Goal: Task Accomplishment & Management: Complete application form

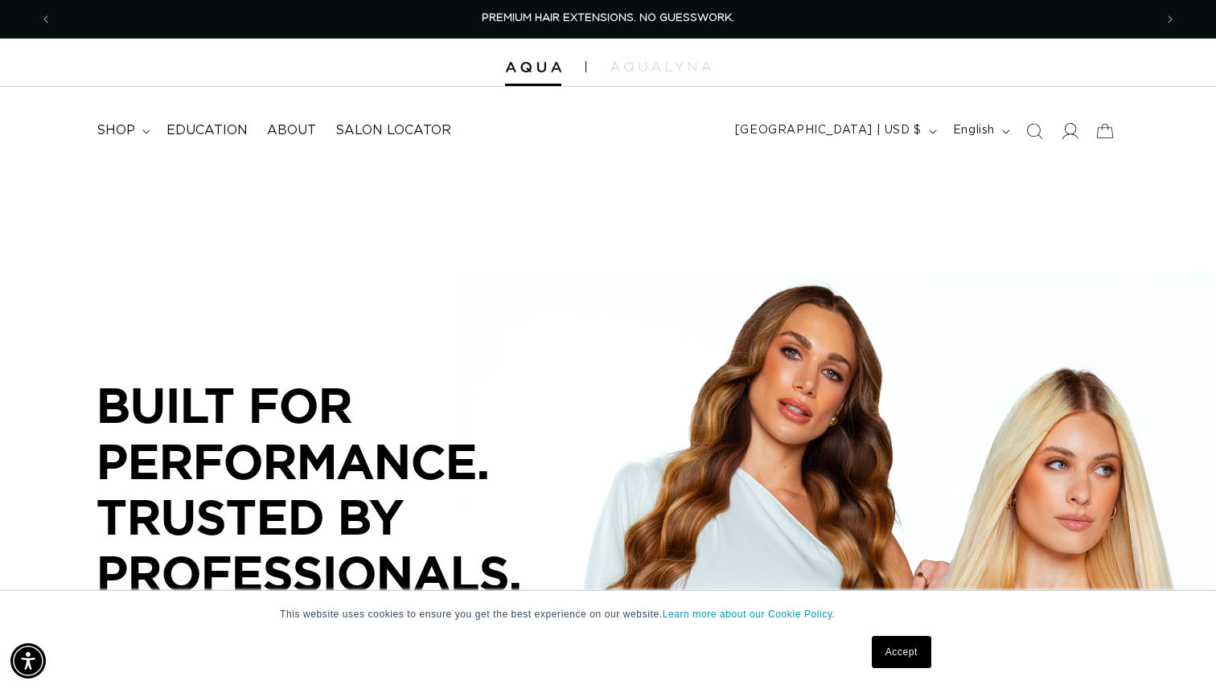
click at [1075, 134] on icon at bounding box center [1069, 130] width 17 height 17
click at [1073, 129] on icon at bounding box center [1069, 130] width 17 height 17
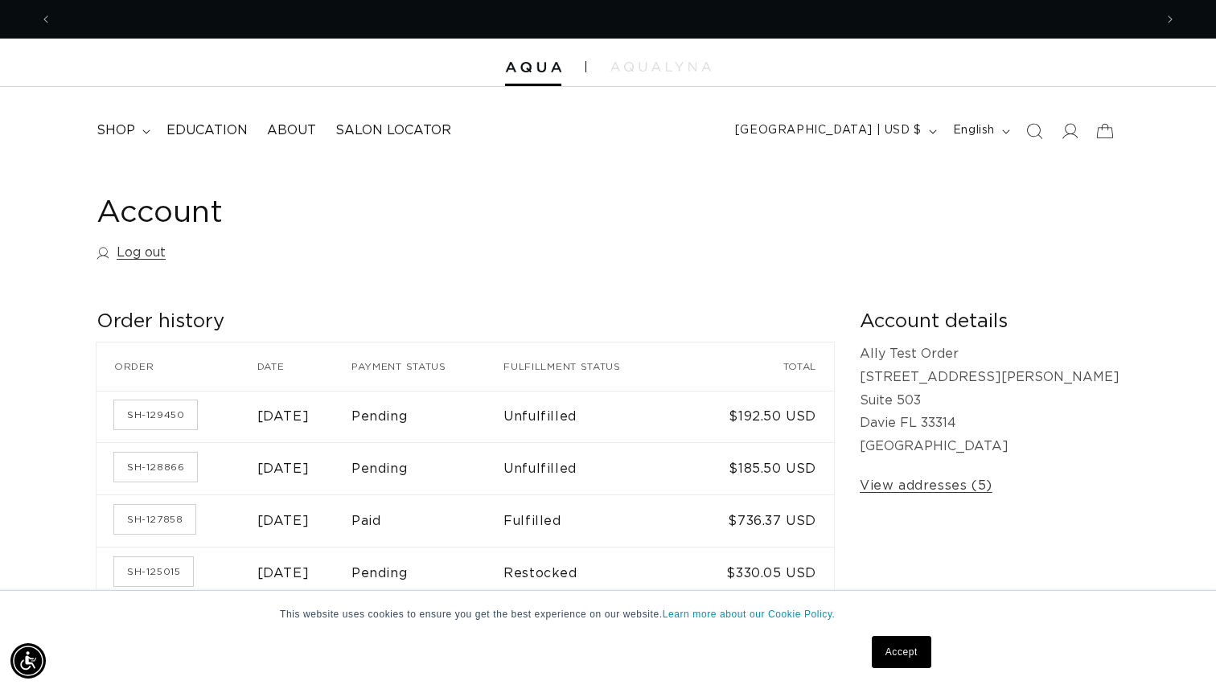
scroll to position [0, 1102]
click at [128, 253] on link "Log out" at bounding box center [131, 252] width 69 height 23
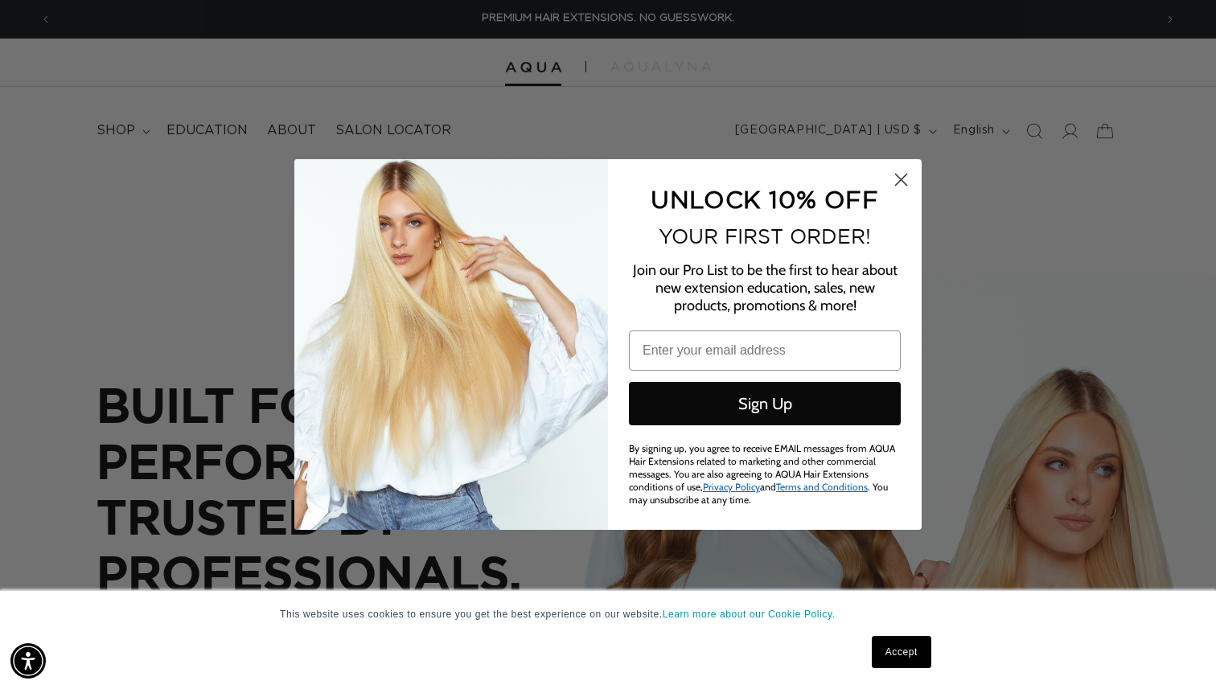
click at [903, 180] on icon "Close dialog" at bounding box center [901, 180] width 11 height 11
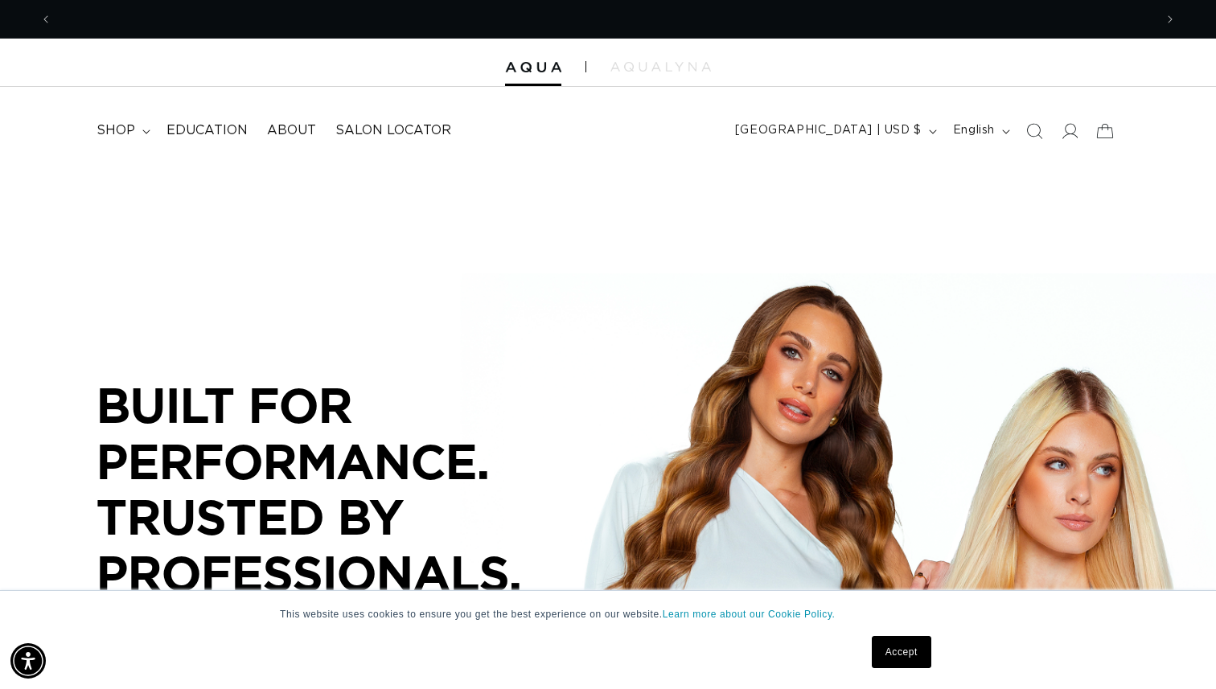
scroll to position [0, 1102]
click at [478, 423] on p "BUILT FOR  PERFORMANCE. TRUSTED BY PROFESSIONALS." at bounding box center [338, 489] width 483 height 224
click at [1075, 129] on icon at bounding box center [1069, 130] width 17 height 17
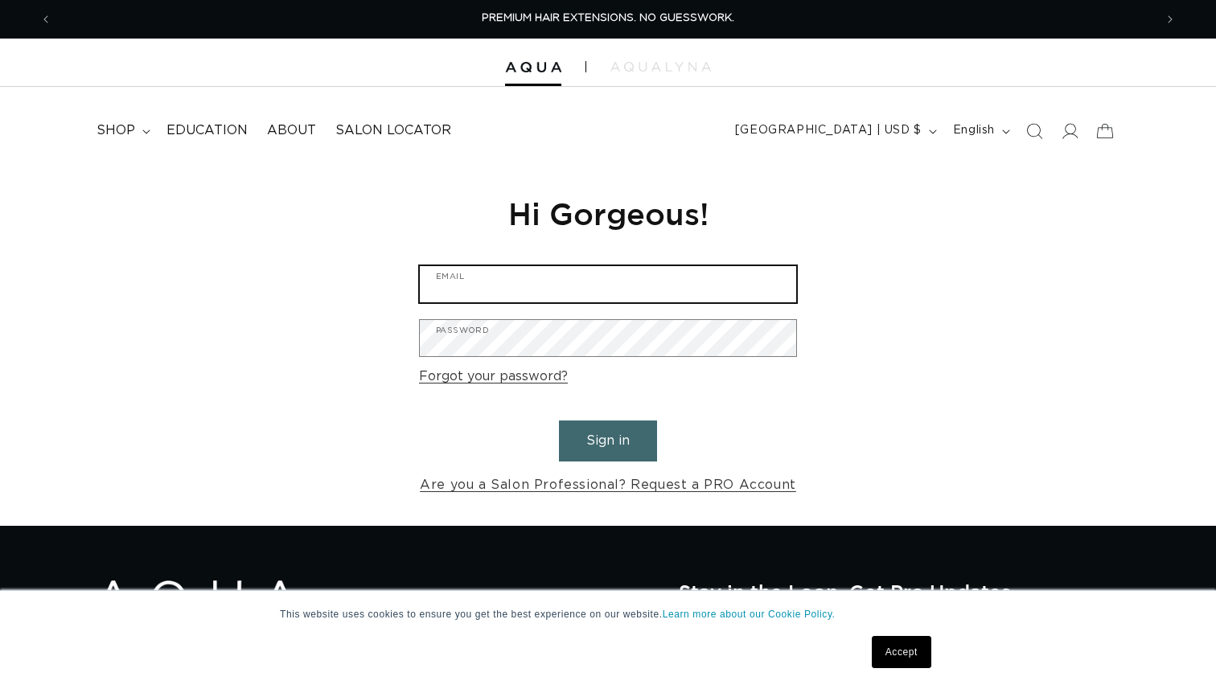
click at [604, 288] on input "Email" at bounding box center [608, 284] width 376 height 36
type input "m"
type input "[PERSON_NAME][EMAIL_ADDRESS][DOMAIN_NAME]"
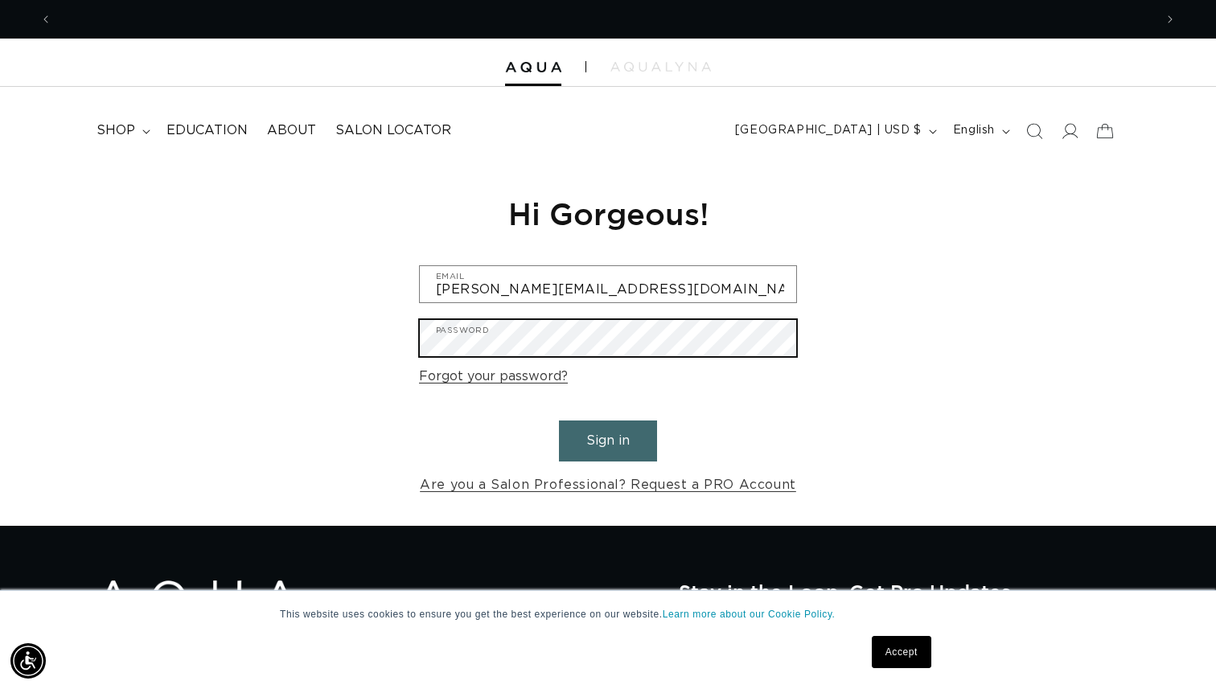
scroll to position [0, 2204]
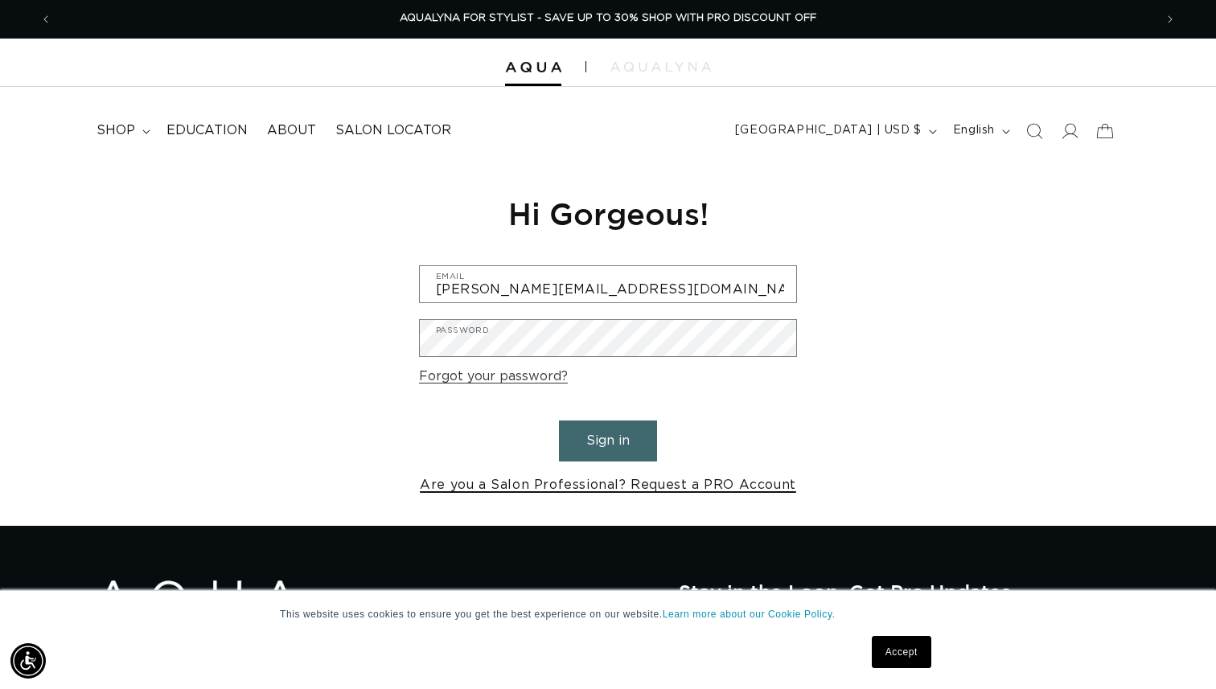
click at [628, 485] on link "Are you a Salon Professional? Request a PRO Account" at bounding box center [608, 485] width 376 height 23
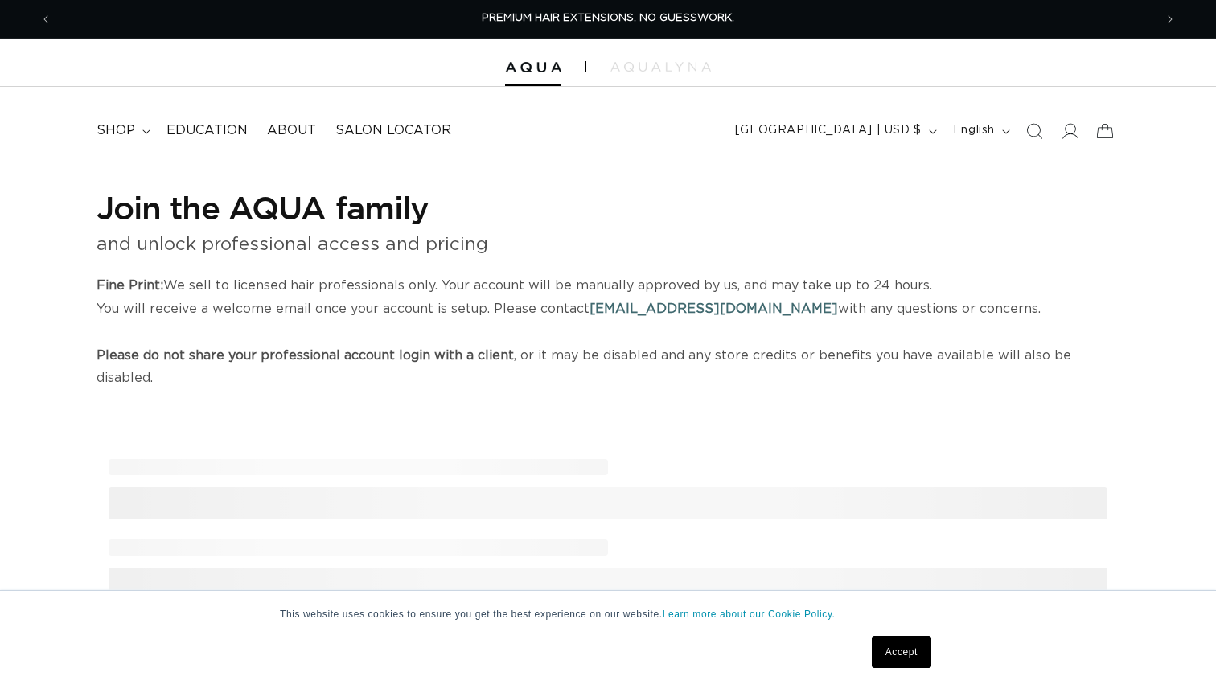
select select "US"
select select "[GEOGRAPHIC_DATA]"
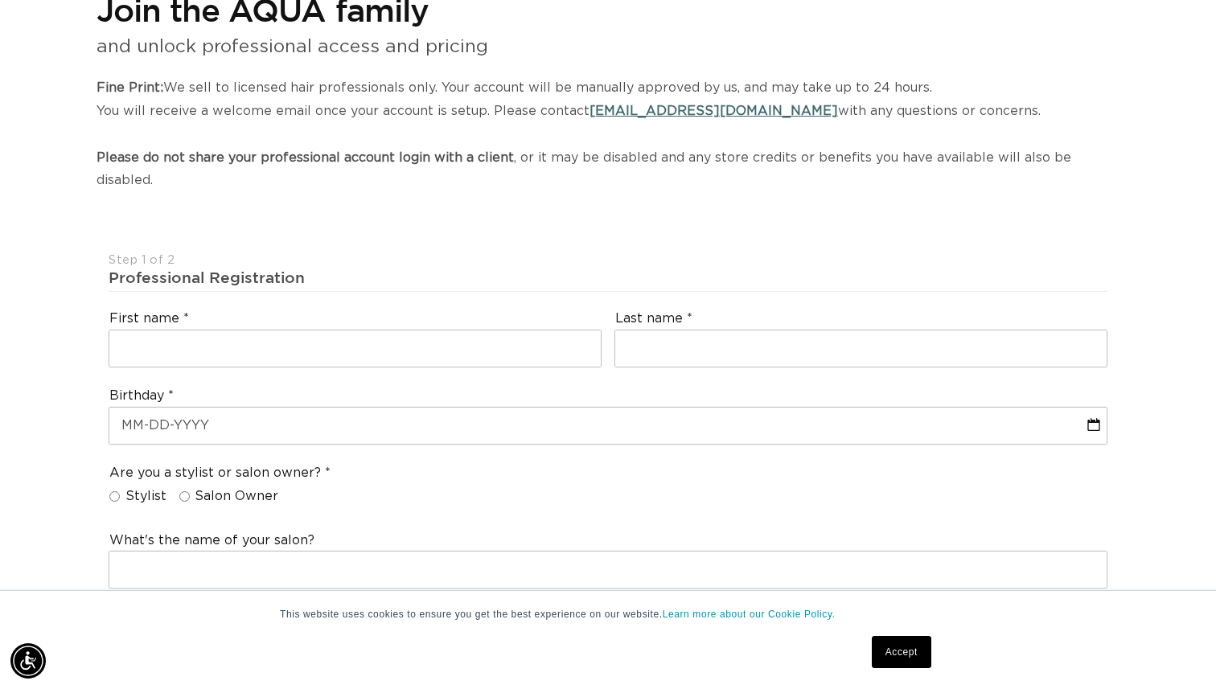
scroll to position [301, 0]
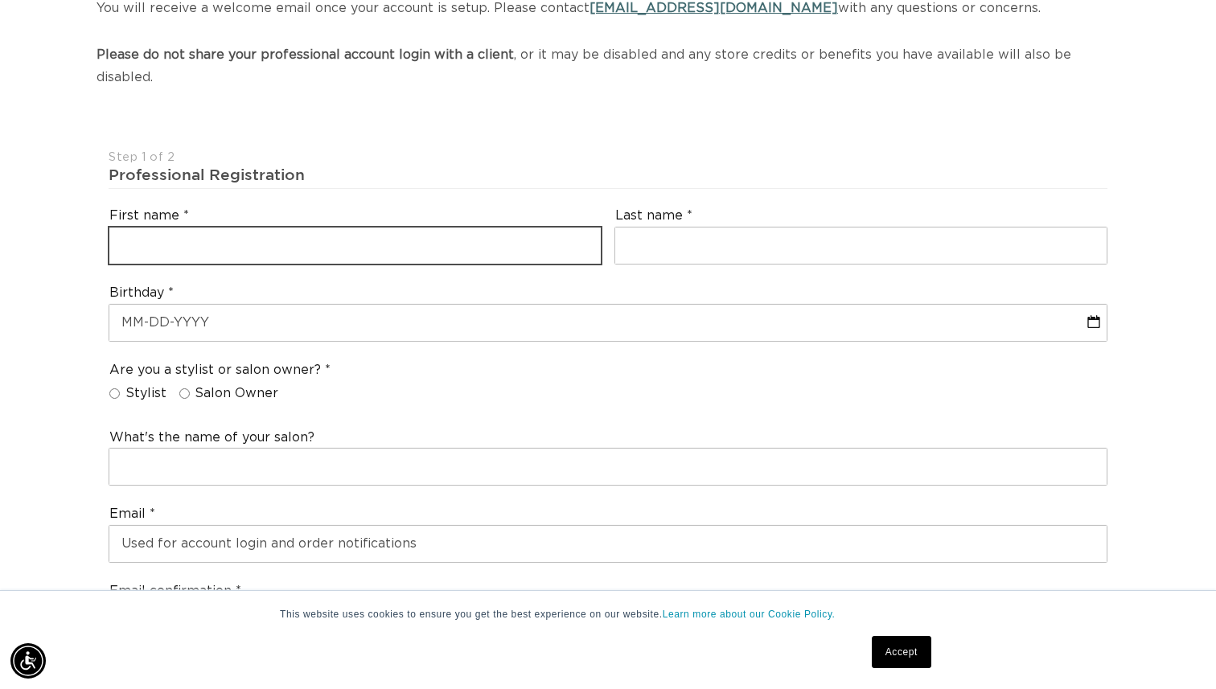
click at [451, 228] on input "text" at bounding box center [354, 246] width 491 height 36
type input "m"
type input "[PERSON_NAME]"
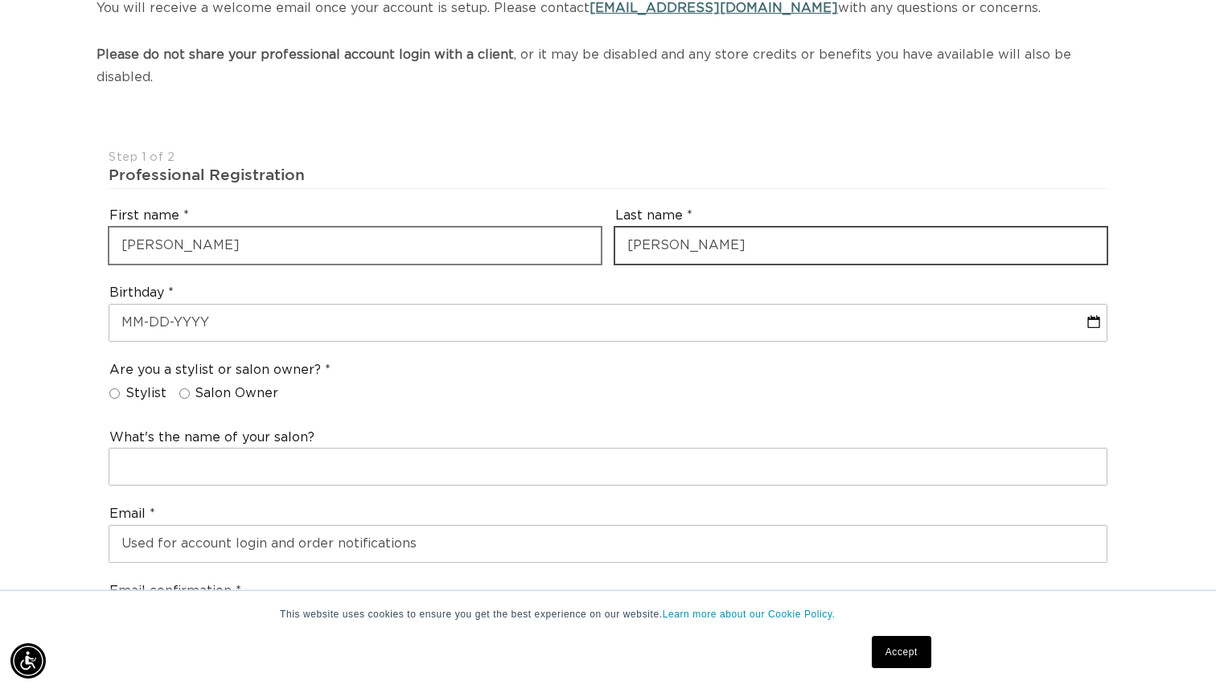
scroll to position [0, 0]
type input "[PERSON_NAME]"
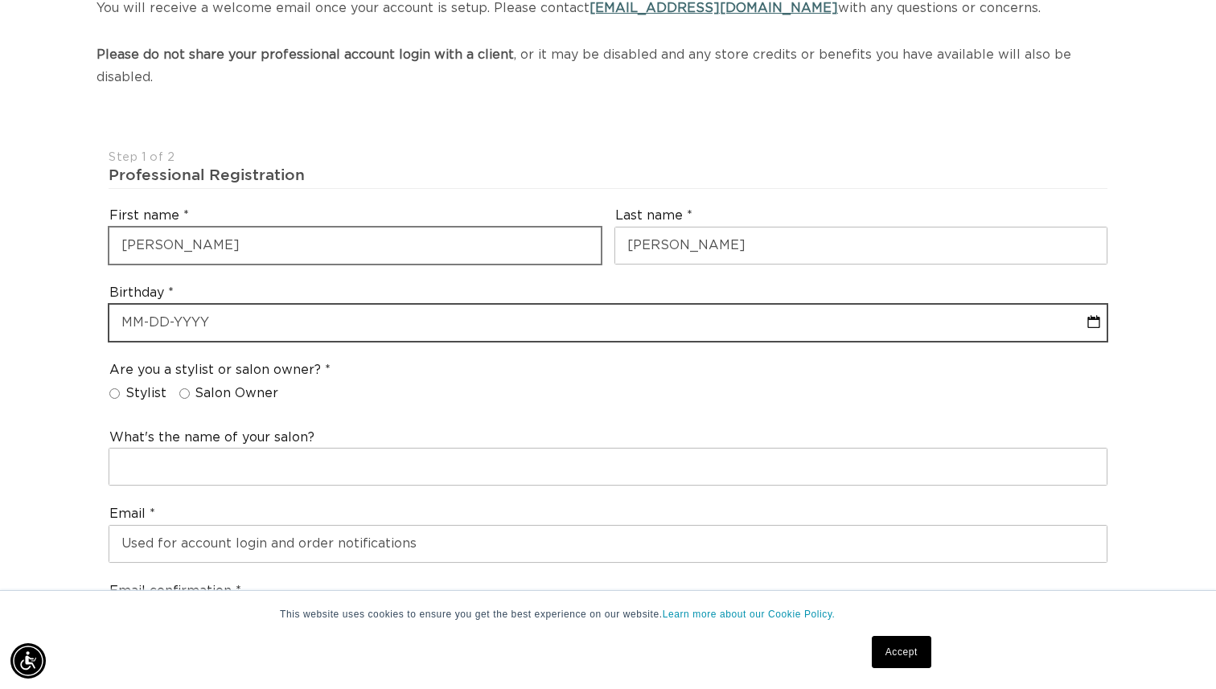
select select "9"
select select "2025"
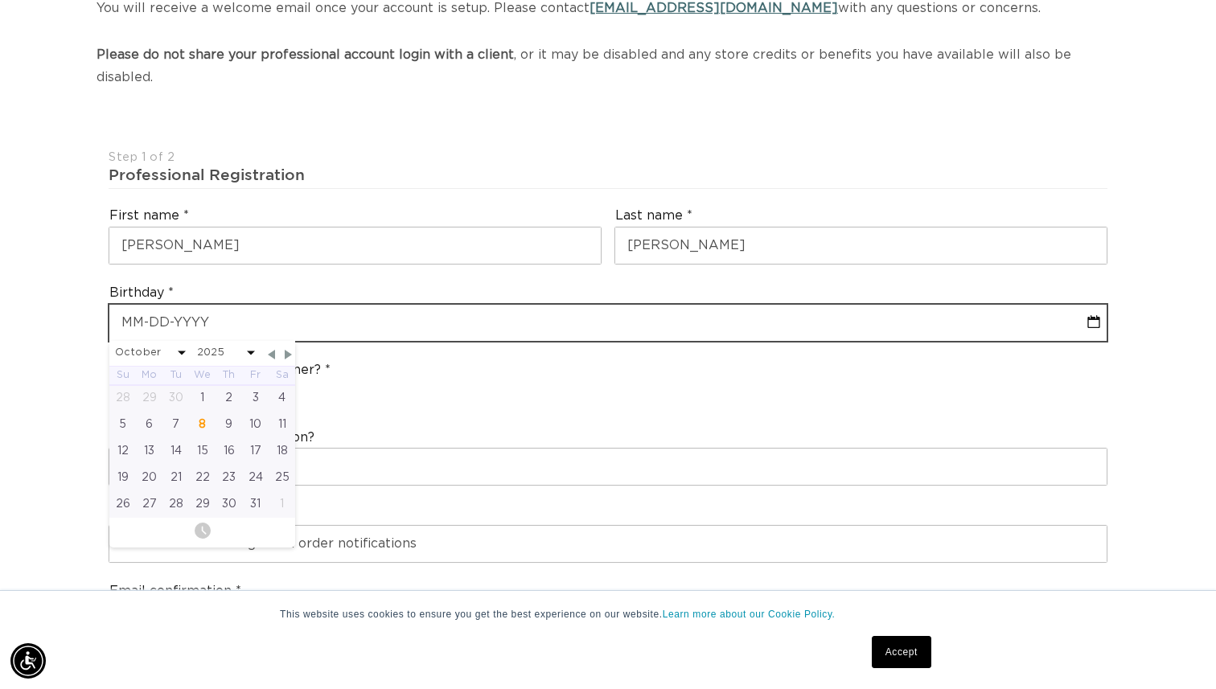
scroll to position [0, 1102]
type input "0"
select select "9"
select select "2025"
type input "04-"
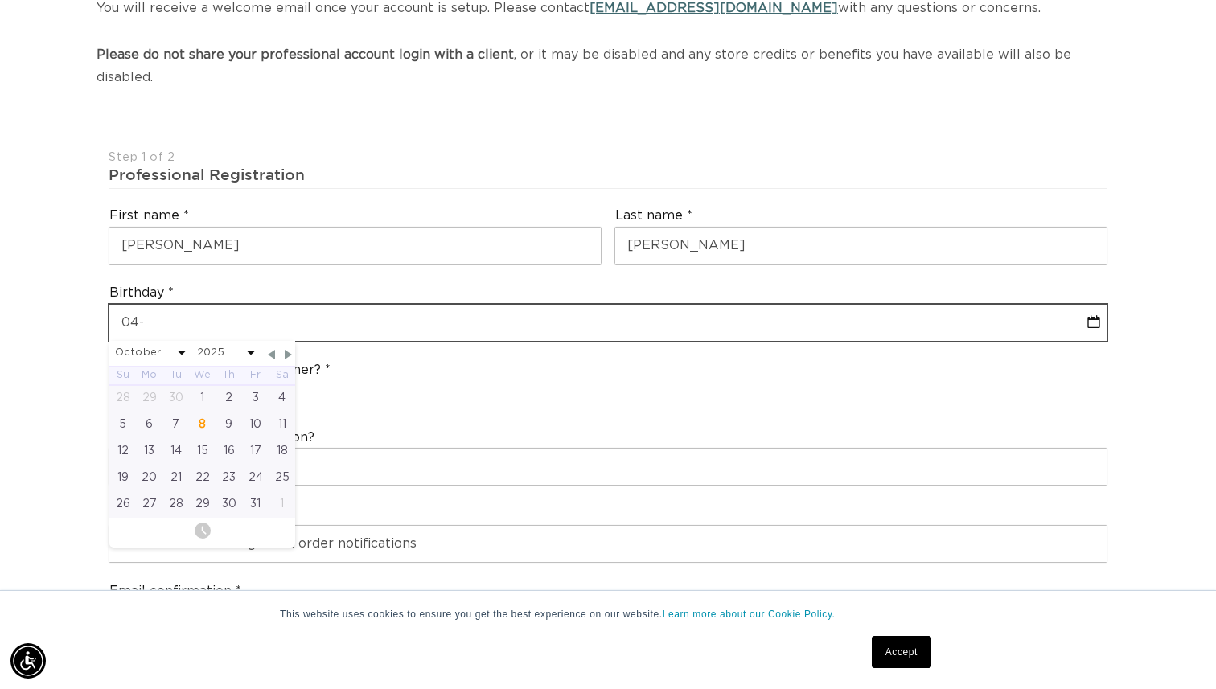
select select "9"
select select "2025"
type input "04-2"
select select "9"
select select "2025"
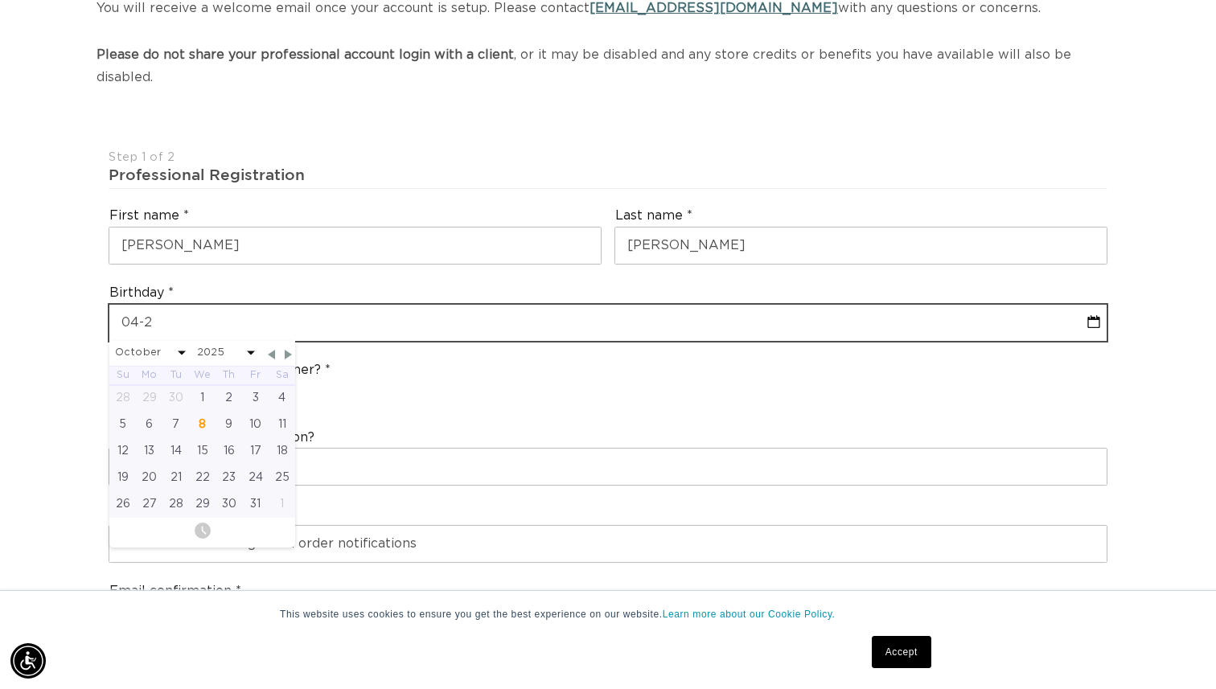
type input "04-27"
select select "9"
select select "2025"
type input "04-27-"
select select "9"
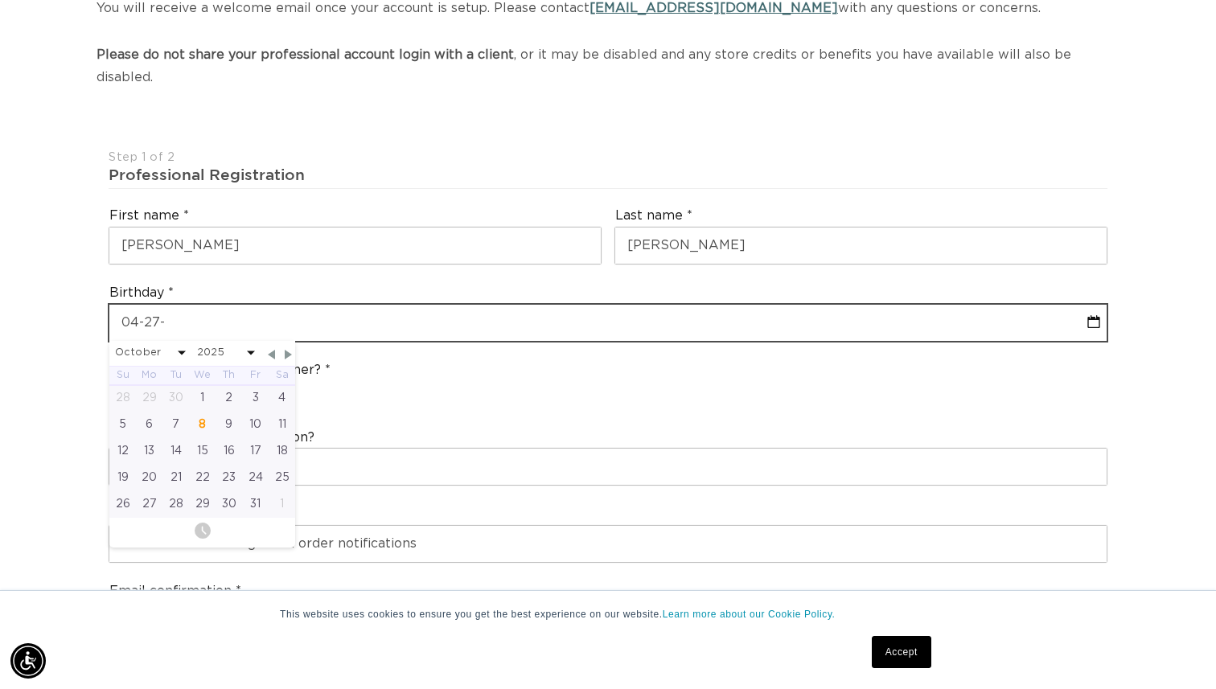
select select "2025"
type input "04-27-1"
select select "9"
select select "2025"
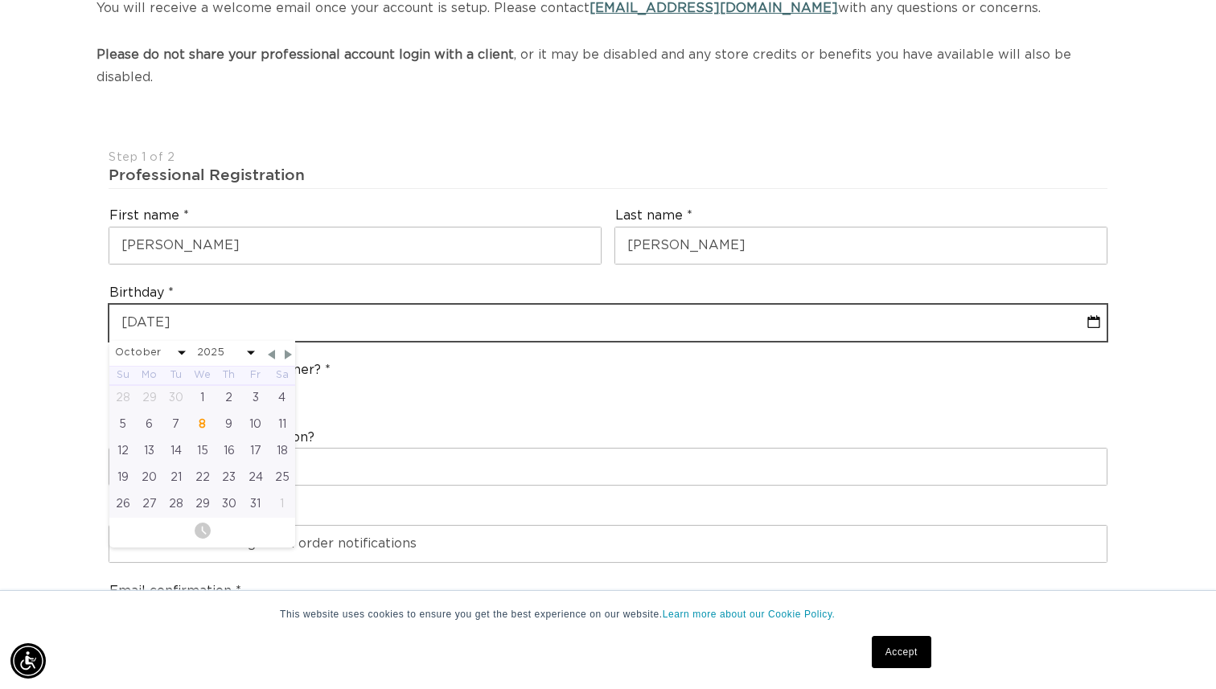
type input "[PHONE_NUMBER]"
select select "9"
select select "2025"
type input "[DATE]"
select select "3"
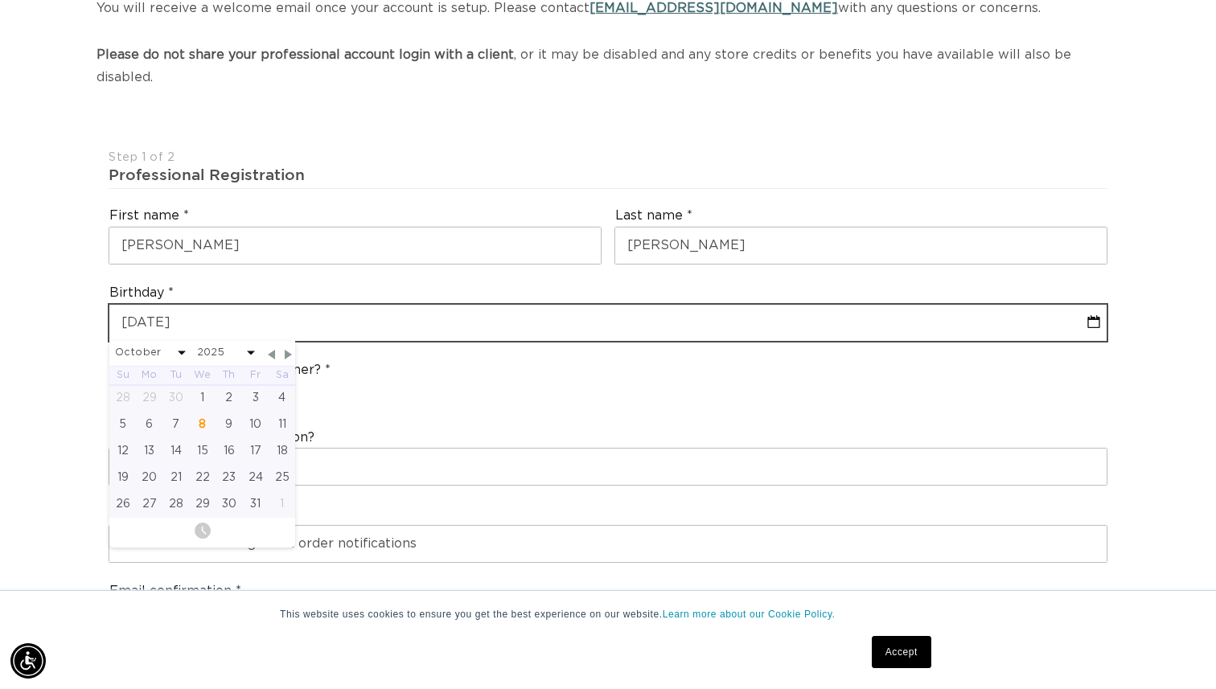
select select "1972"
type input "[DATE]"
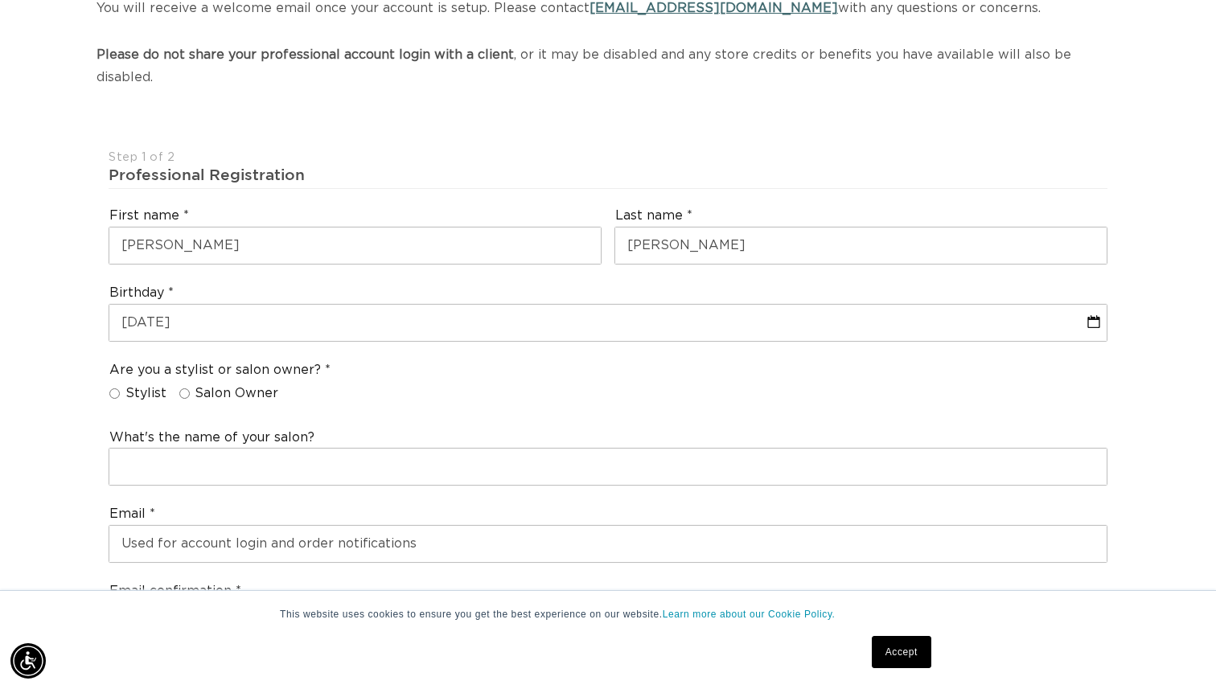
click at [115, 388] on input "Stylist" at bounding box center [114, 393] width 10 height 10
radio input "true"
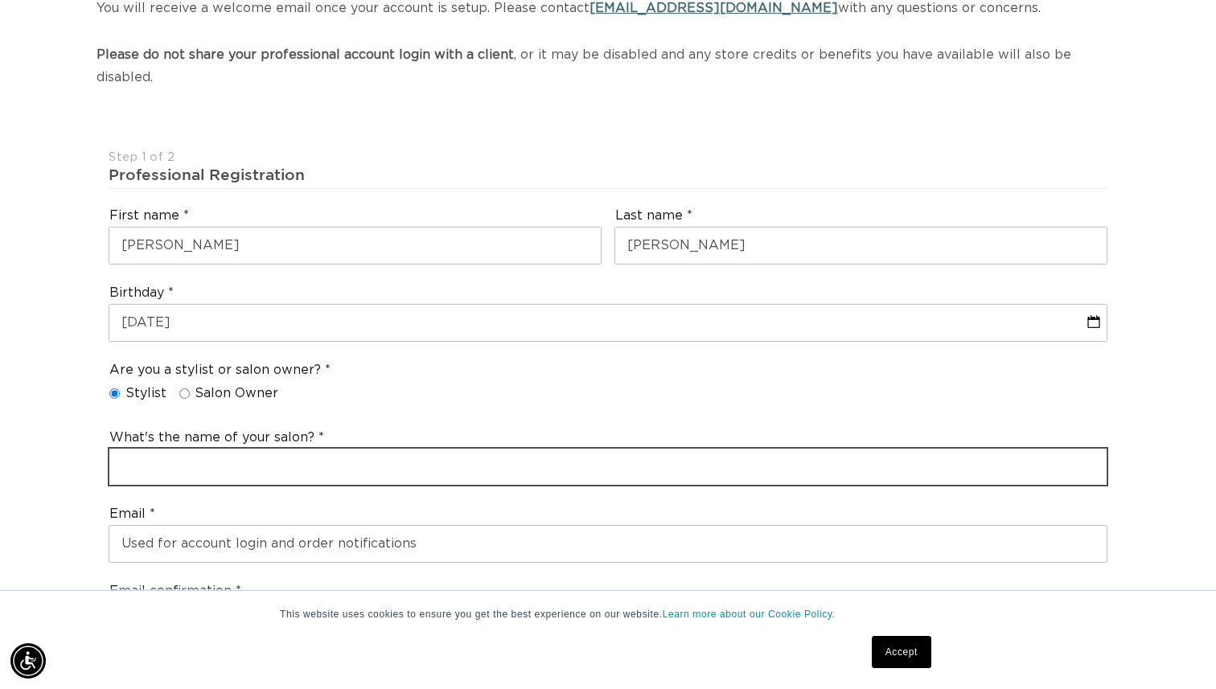
click at [170, 449] on input "text" at bounding box center [607, 467] width 997 height 36
type input "q"
type input "Aqua Office Team"
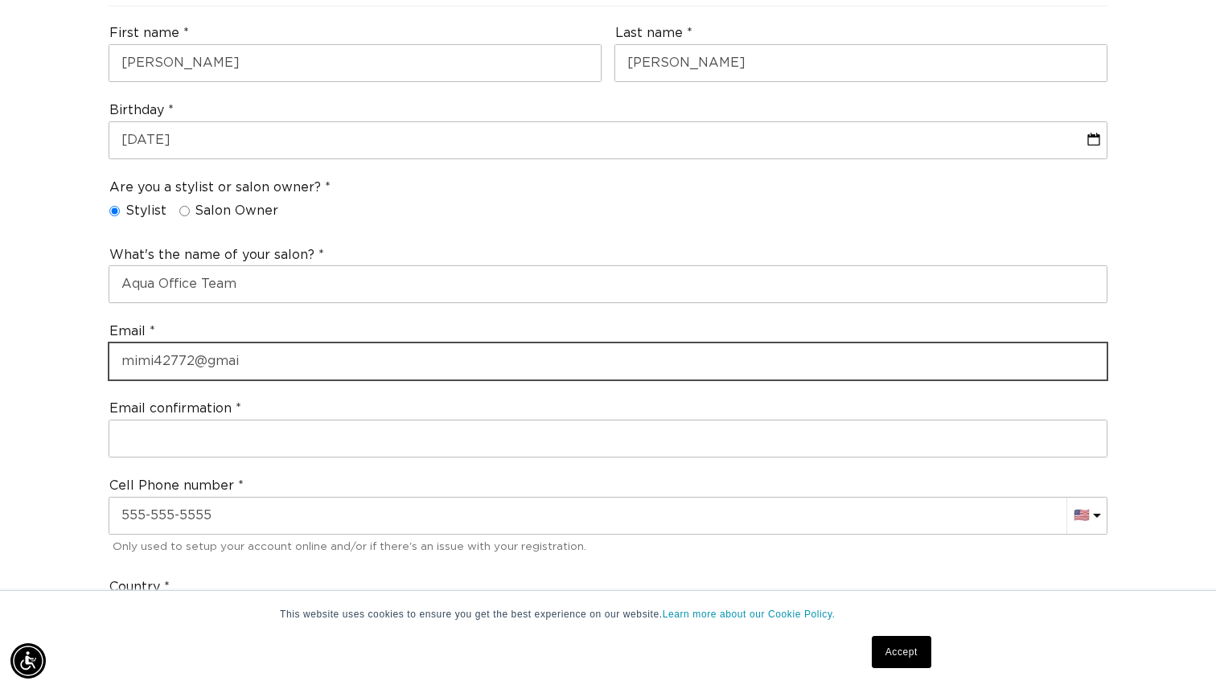
scroll to position [0, 2204]
type input "[EMAIL_ADDRESS][DOMAIN_NAME]"
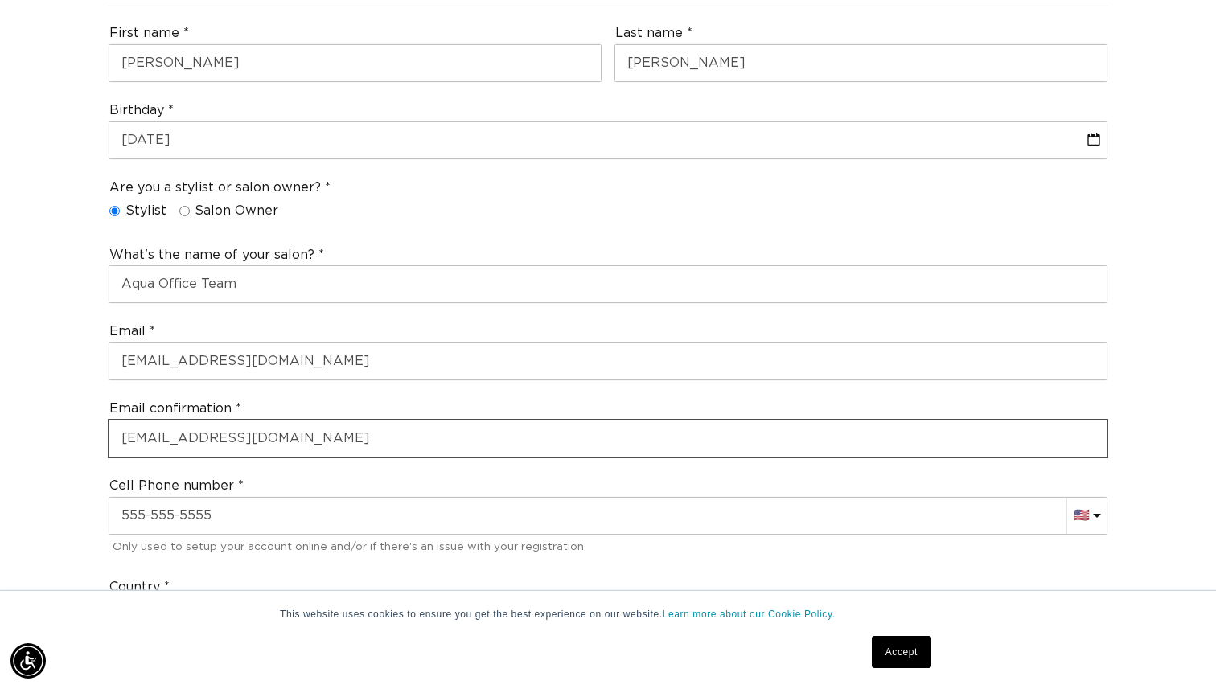
type input "[EMAIL_ADDRESS][DOMAIN_NAME]"
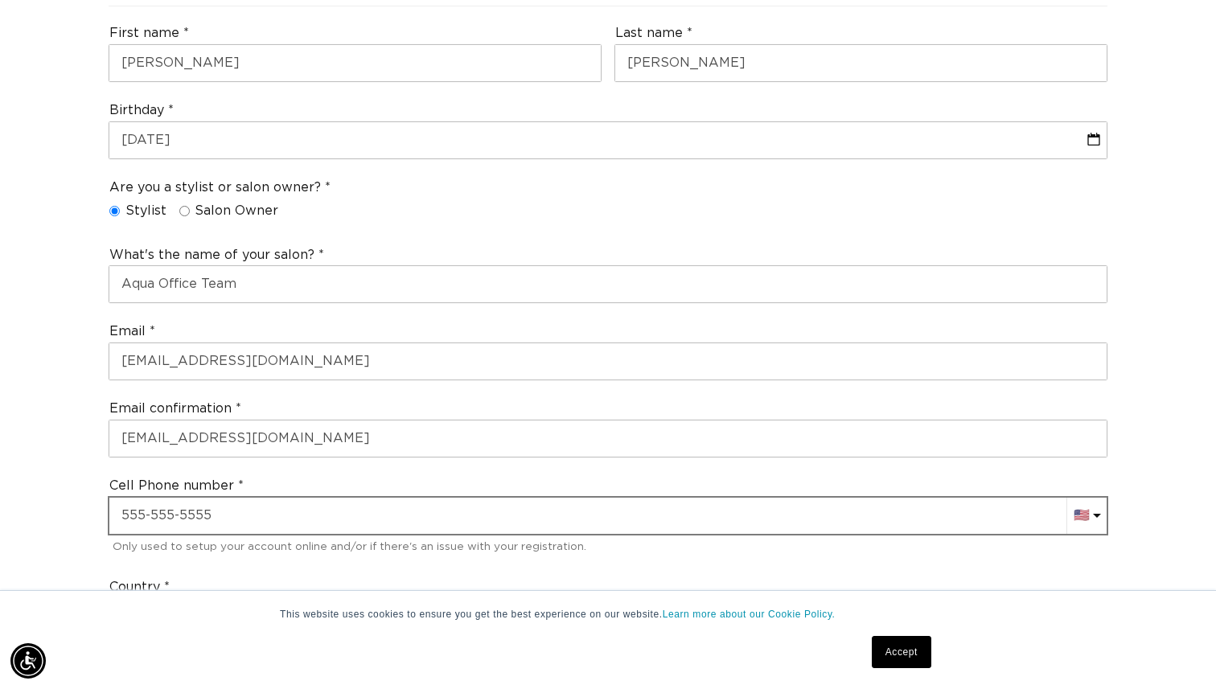
scroll to position [0, 0]
click at [183, 498] on input "+1" at bounding box center [607, 516] width 997 height 36
type input "[PHONE_NUMBER]"
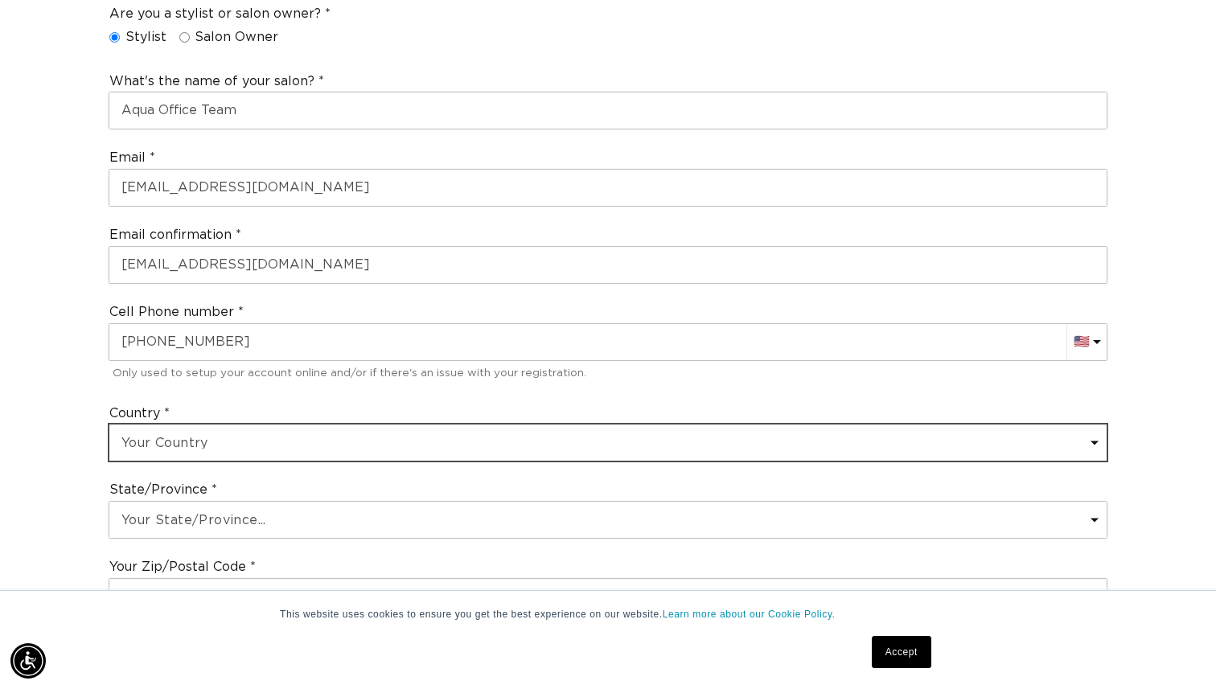
scroll to position [700, 0]
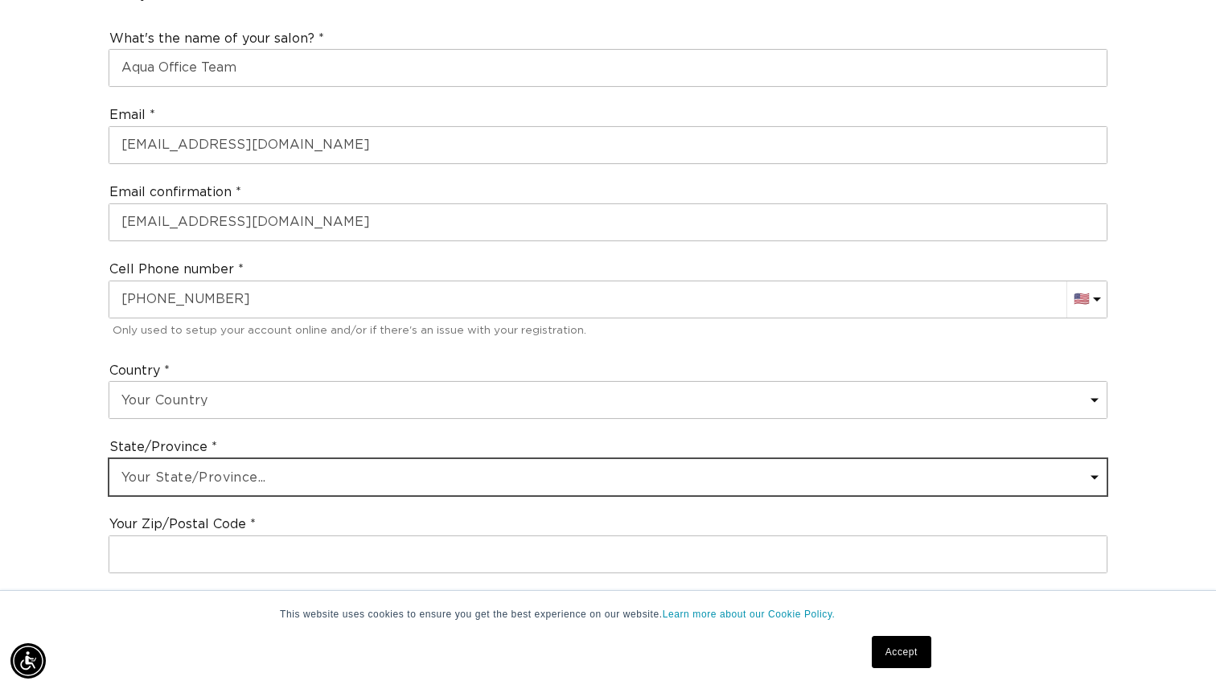
click at [231, 459] on select "Your State/Province... [US_STATE] [US_STATE] [US_STATE] [US_STATE] [US_STATE] […" at bounding box center [607, 477] width 997 height 36
select select "[US_STATE]"
click at [109, 459] on select "Your State/Province... [US_STATE] [US_STATE] [US_STATE] [US_STATE] [US_STATE] […" at bounding box center [607, 477] width 997 height 36
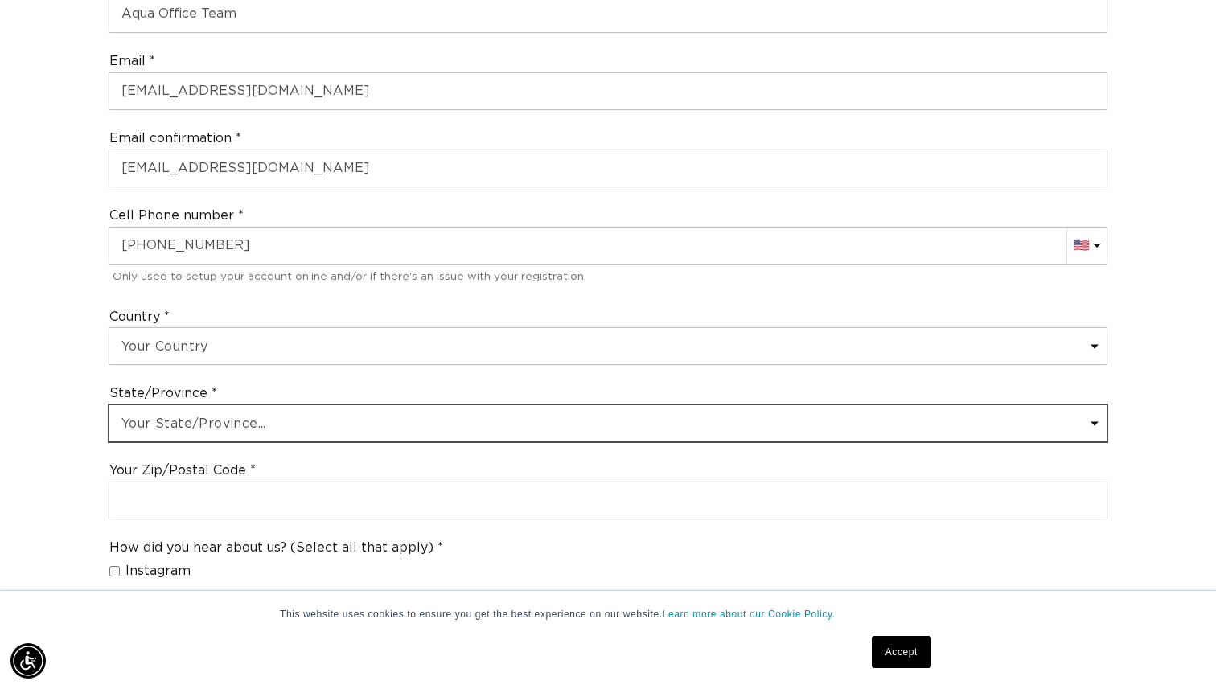
scroll to position [763, 0]
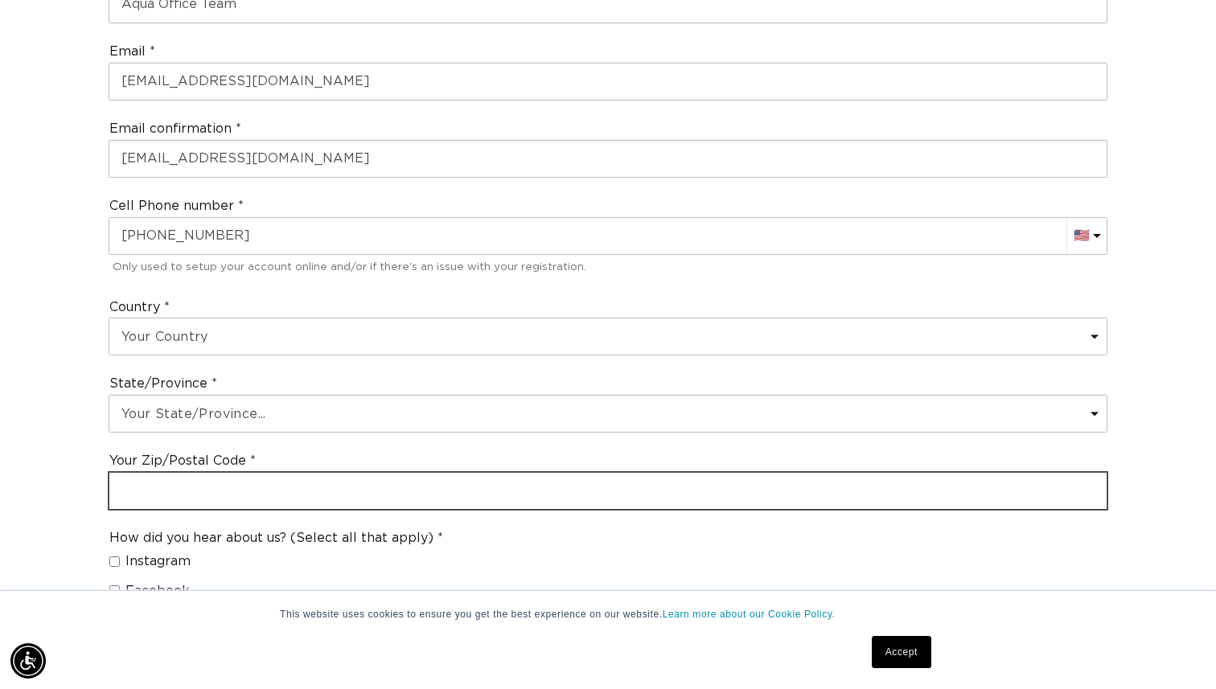
click at [224, 473] on input "text" at bounding box center [607, 491] width 997 height 36
type input "33021"
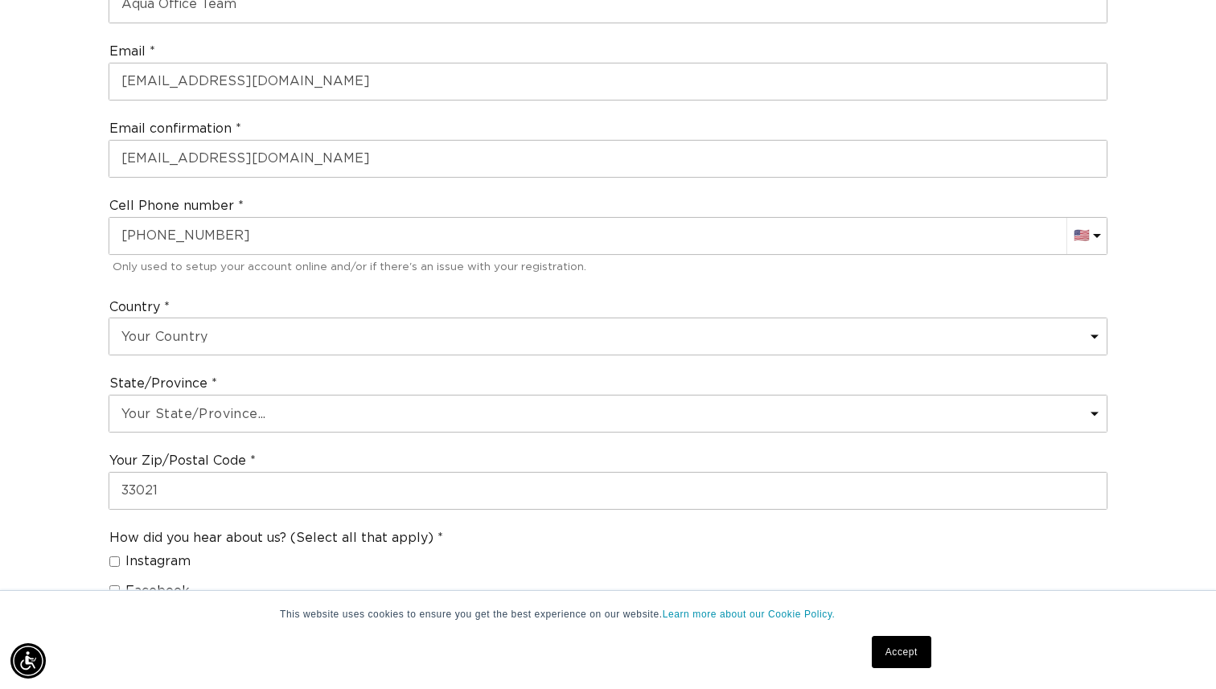
click at [257, 553] on label "Instagram" at bounding box center [269, 561] width 321 height 17
click at [120, 557] on input "Instagram" at bounding box center [114, 562] width 10 height 10
checkbox input "true"
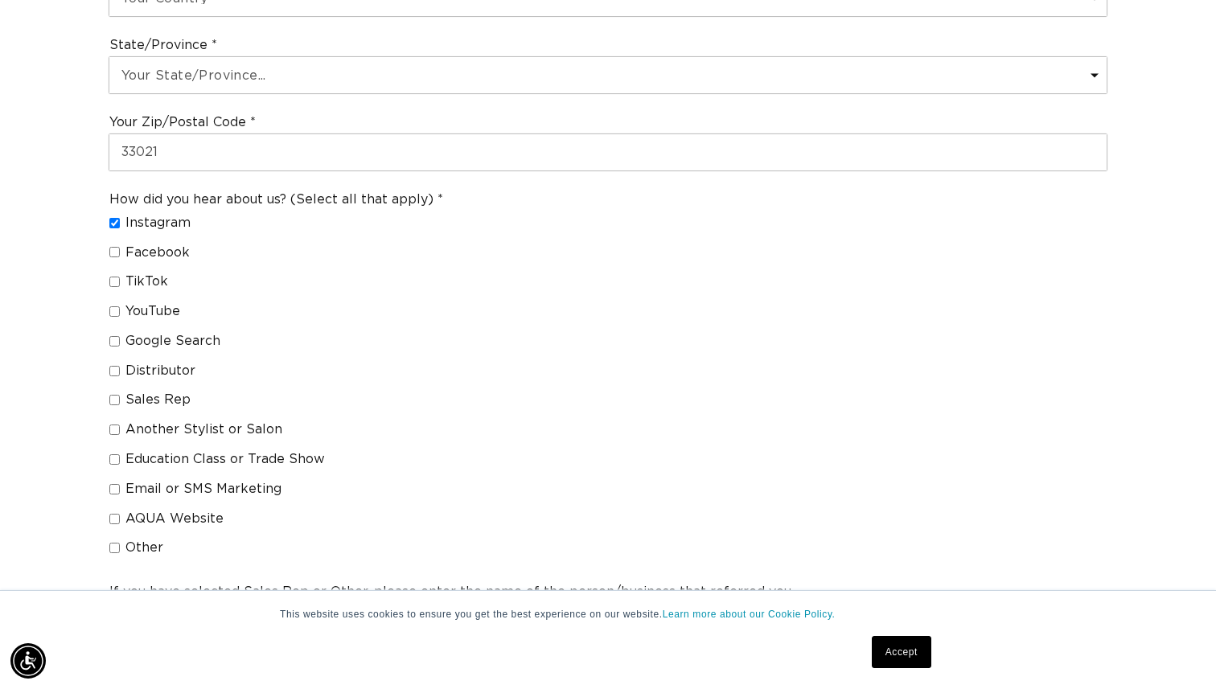
scroll to position [1127, 0]
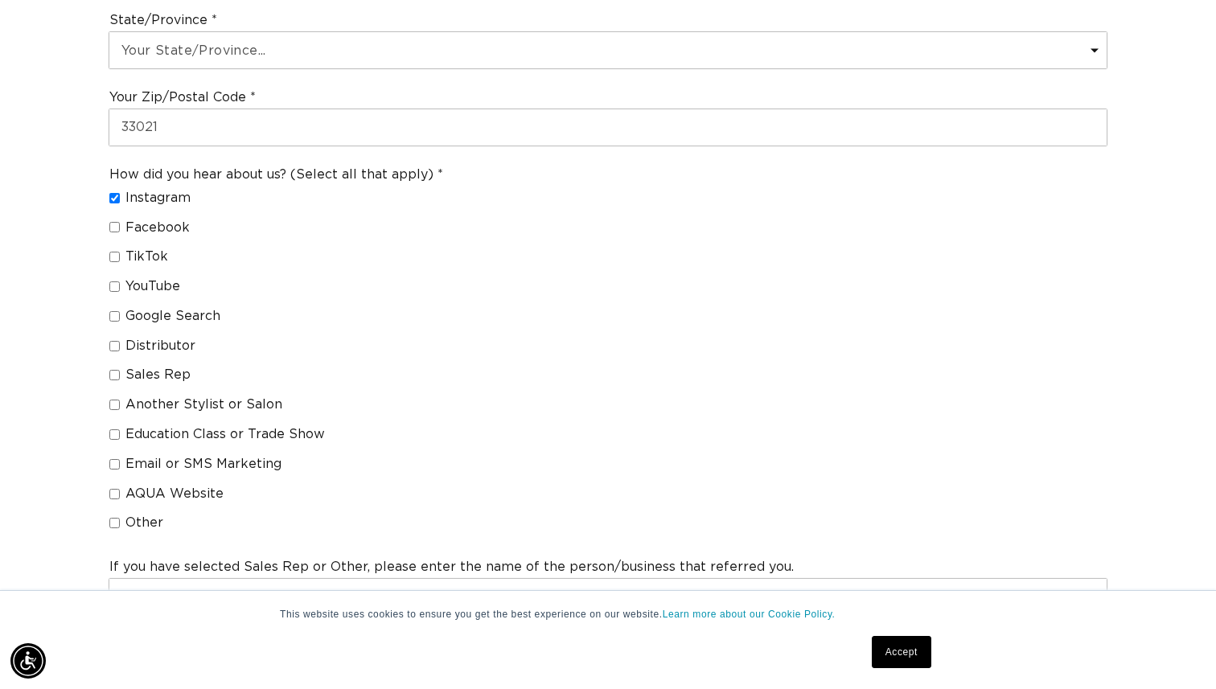
click at [116, 400] on input "Another Stylist or Salon" at bounding box center [114, 405] width 10 height 10
checkbox input "true"
click at [497, 427] on div "How did you hear about us? (Select all that apply) Instagram Facebook TikTok Yo…" at bounding box center [608, 352] width 1012 height 386
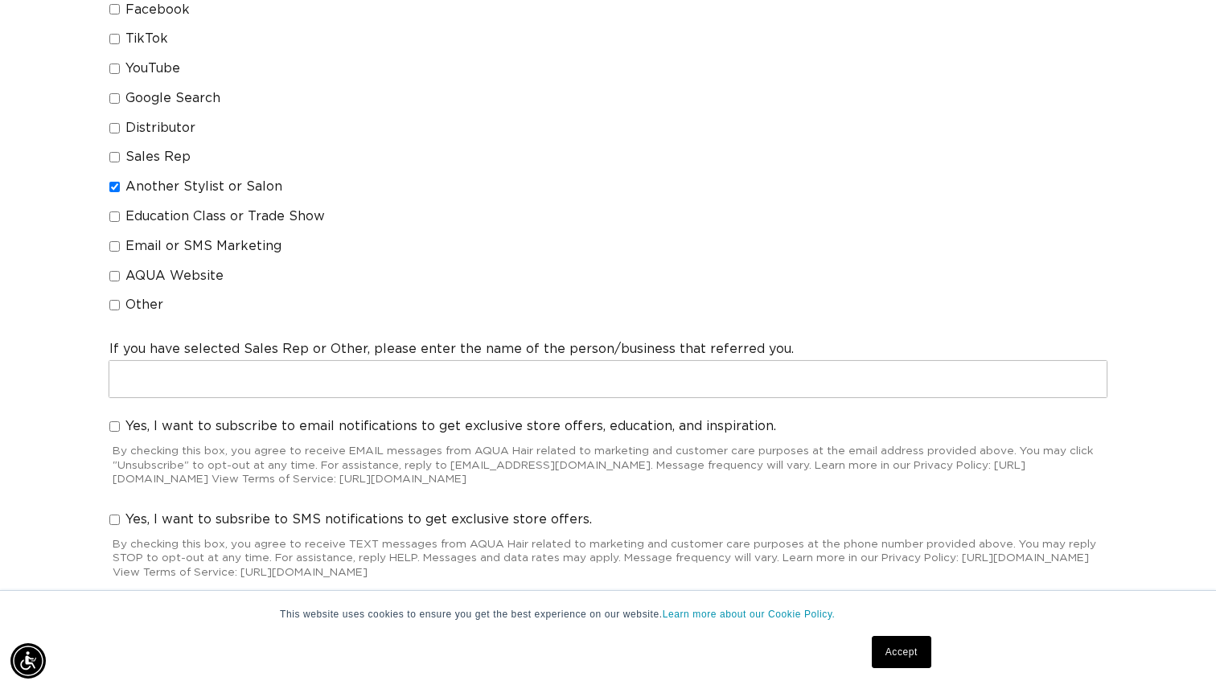
scroll to position [0, 2204]
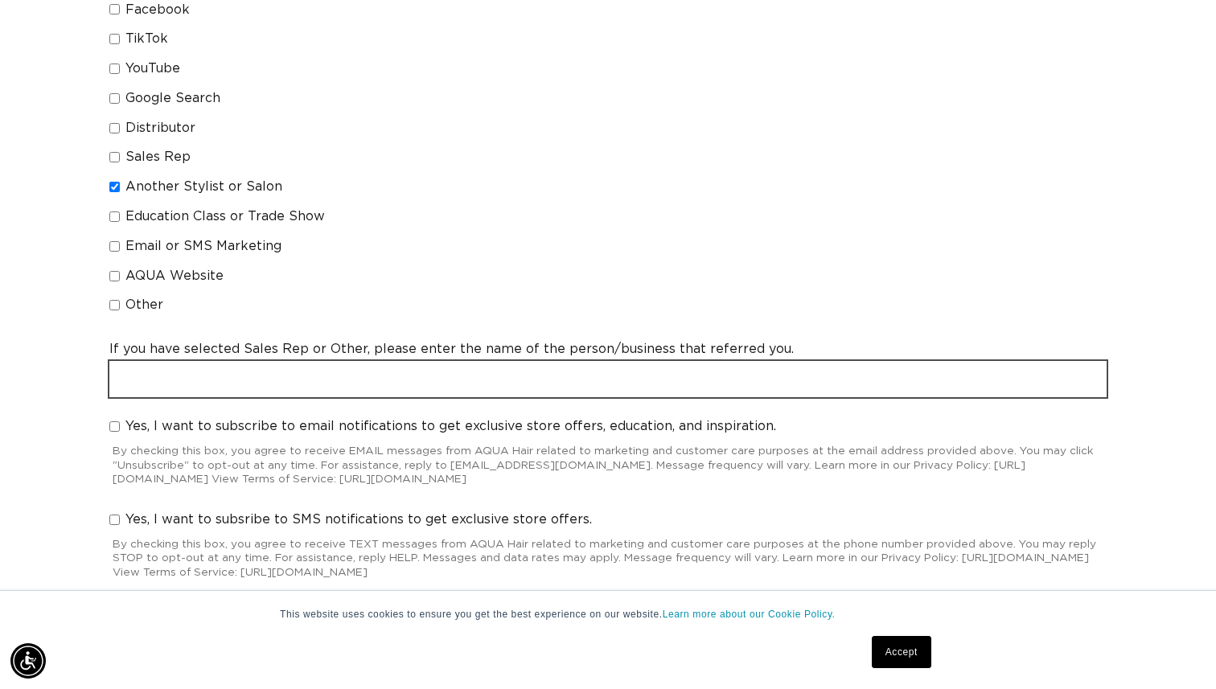
click at [516, 361] on input "text" at bounding box center [607, 379] width 997 height 36
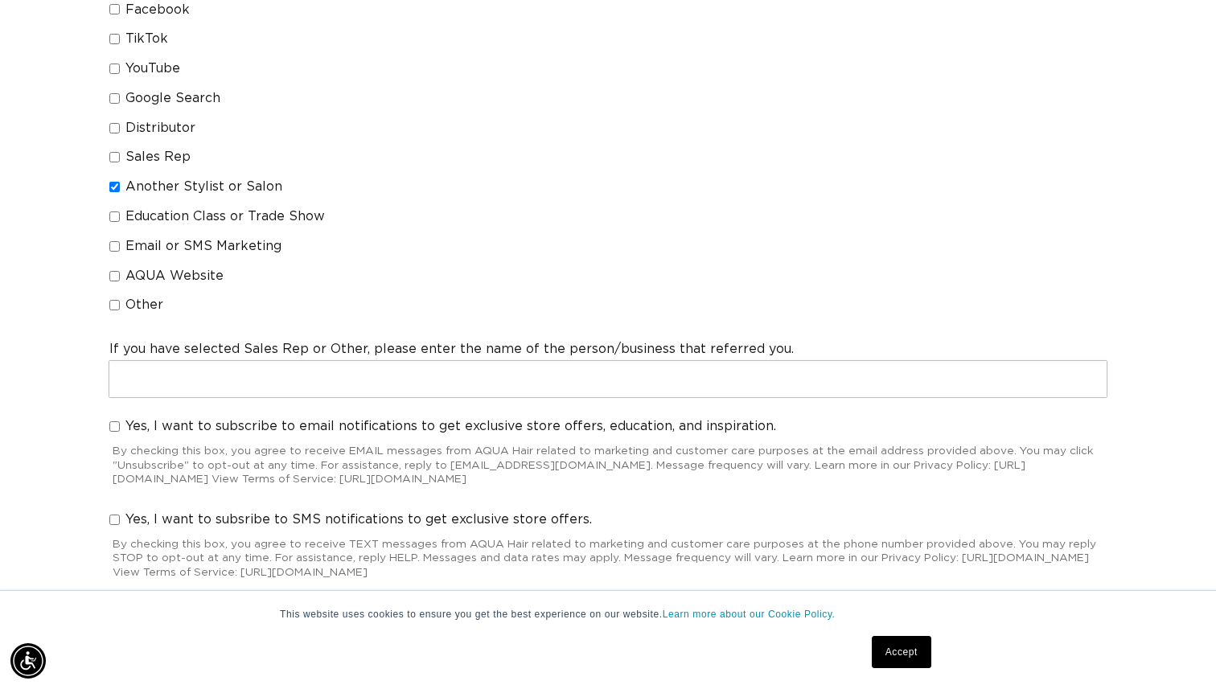
click at [117, 418] on label "Yes, I want to subscribe to email notifications to get exclusive store offers, …" at bounding box center [442, 426] width 667 height 17
click at [117, 421] on input "Yes, I want to subscribe to email notifications to get exclusive store offers, …" at bounding box center [114, 426] width 10 height 10
checkbox input "true"
click at [118, 515] on input "Yes, I want to subsribe to SMS notifications to get exclusive store offers." at bounding box center [114, 520] width 10 height 10
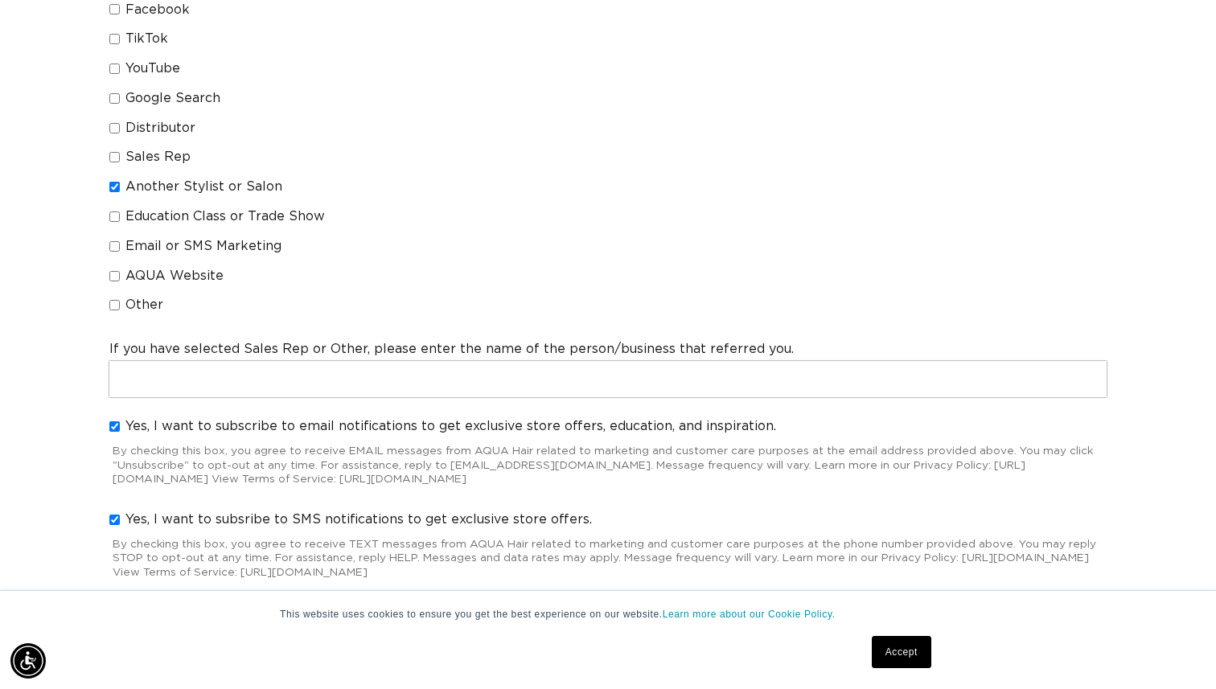
checkbox input "true"
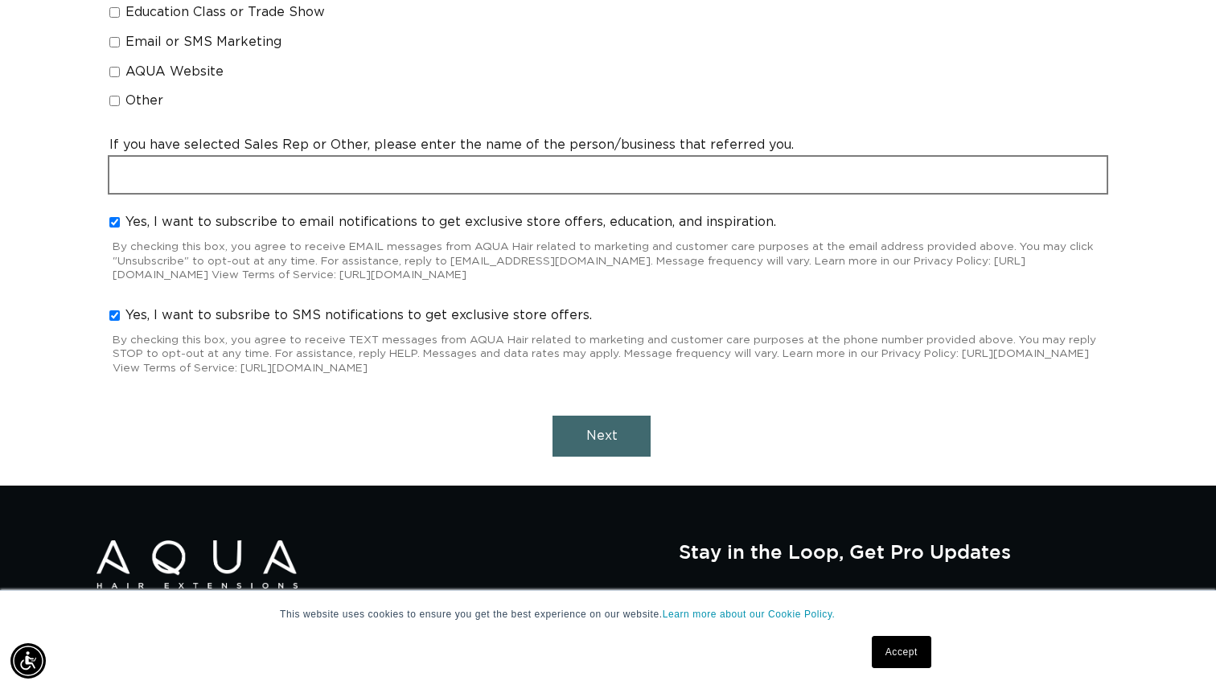
scroll to position [1551, 0]
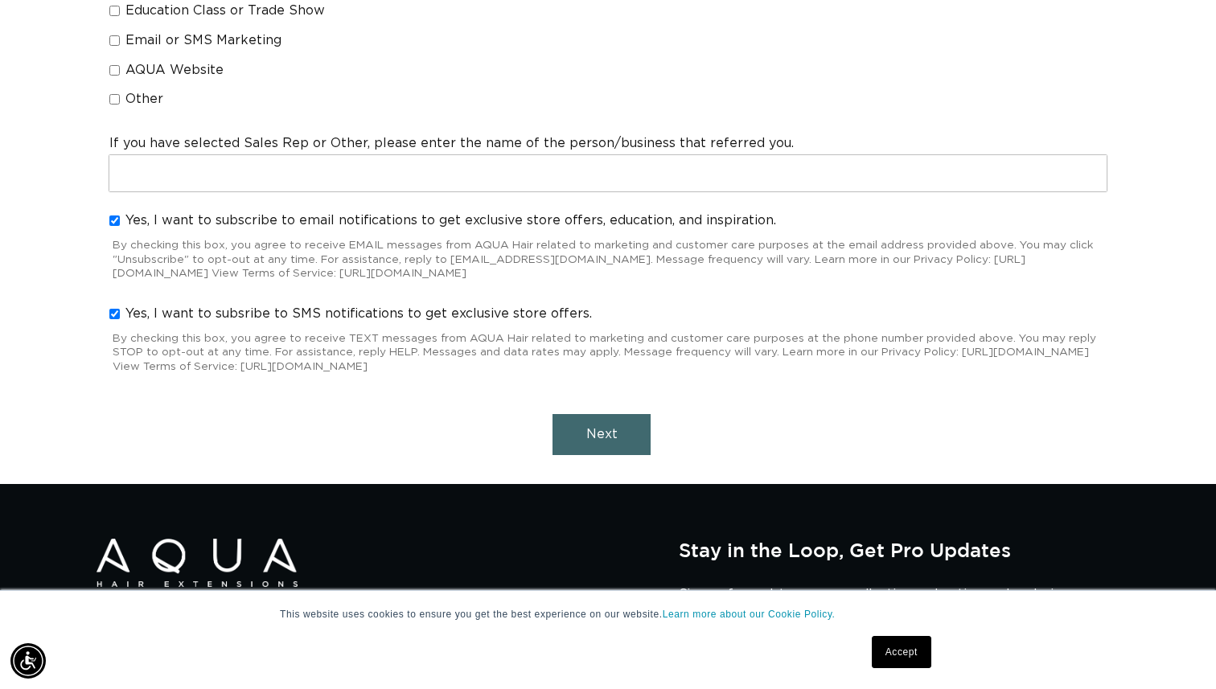
click at [606, 428] on span "Next" at bounding box center [601, 434] width 31 height 13
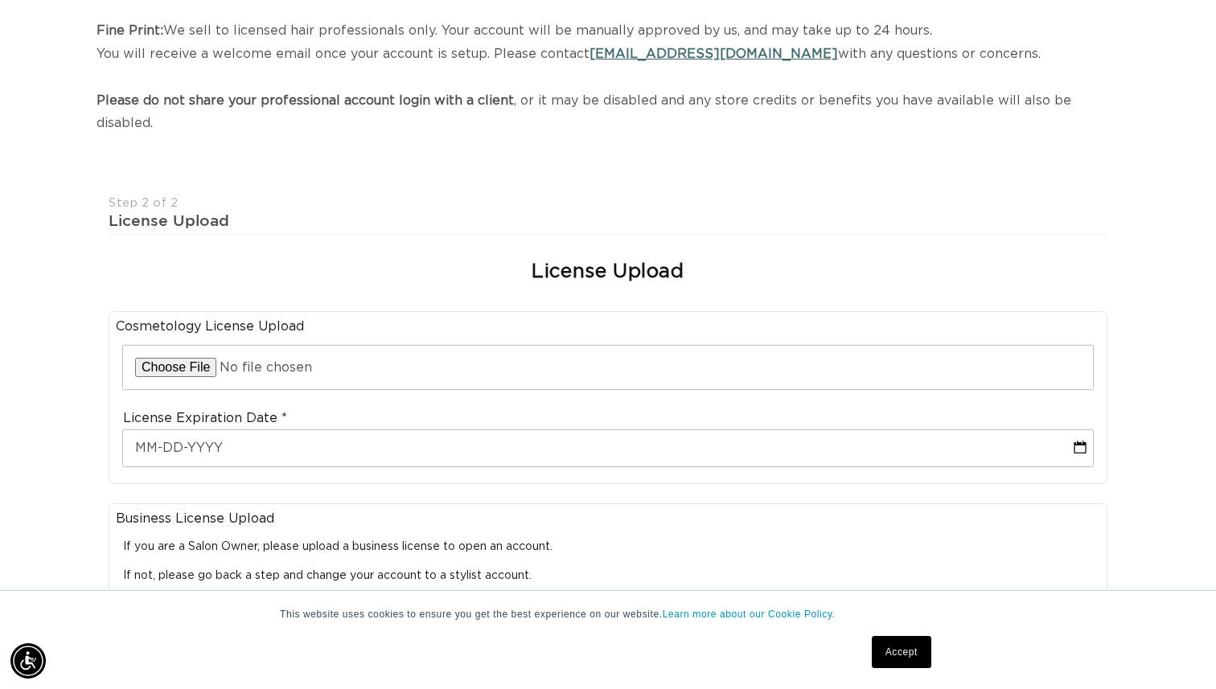
scroll to position [0, 1102]
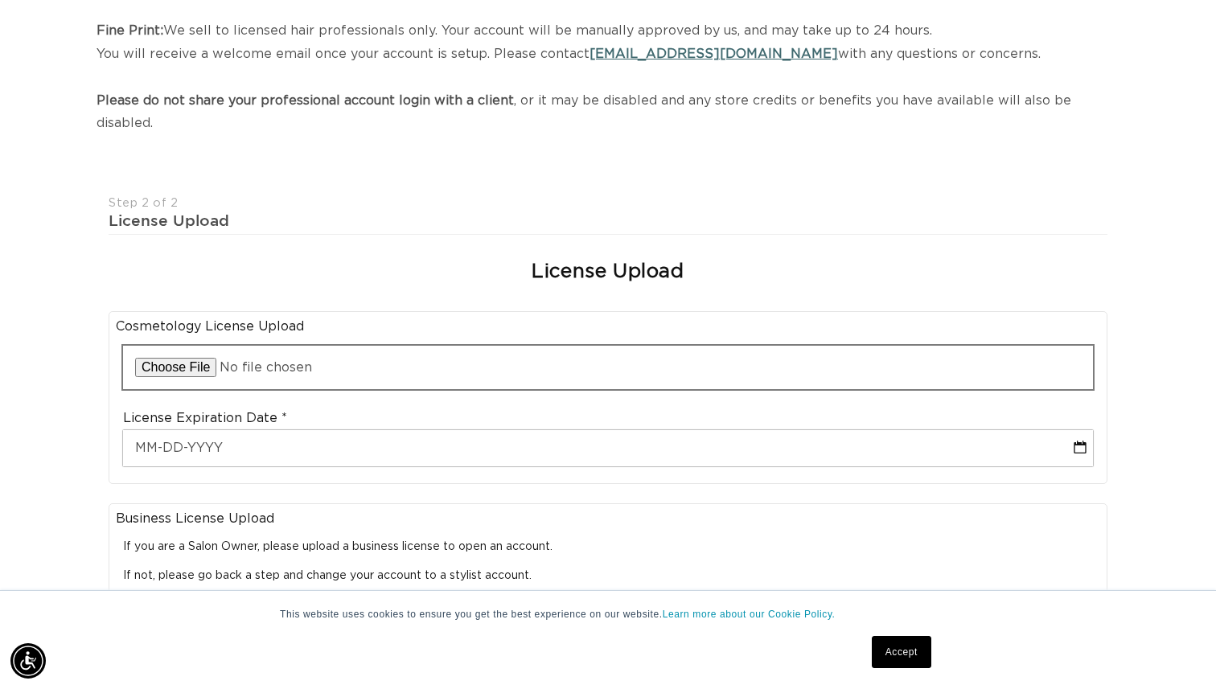
click at [192, 346] on input "file" at bounding box center [608, 367] width 970 height 43
